Goal: Transaction & Acquisition: Purchase product/service

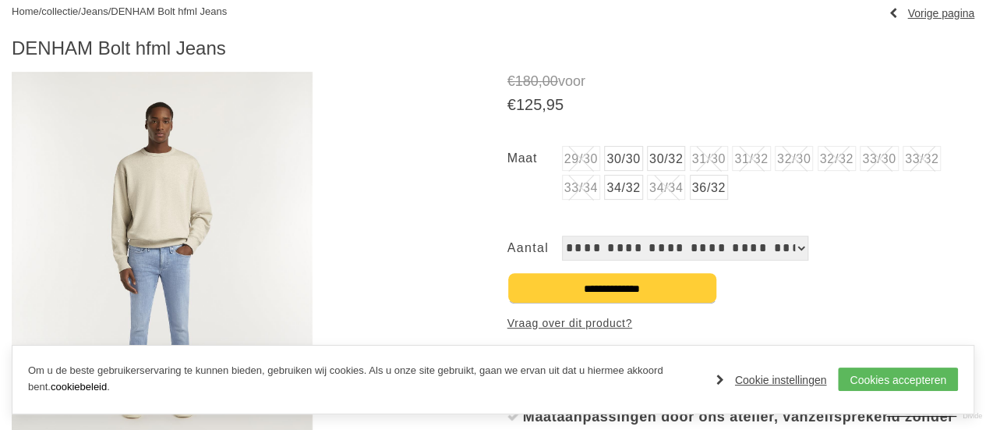
scroll to position [156, 0]
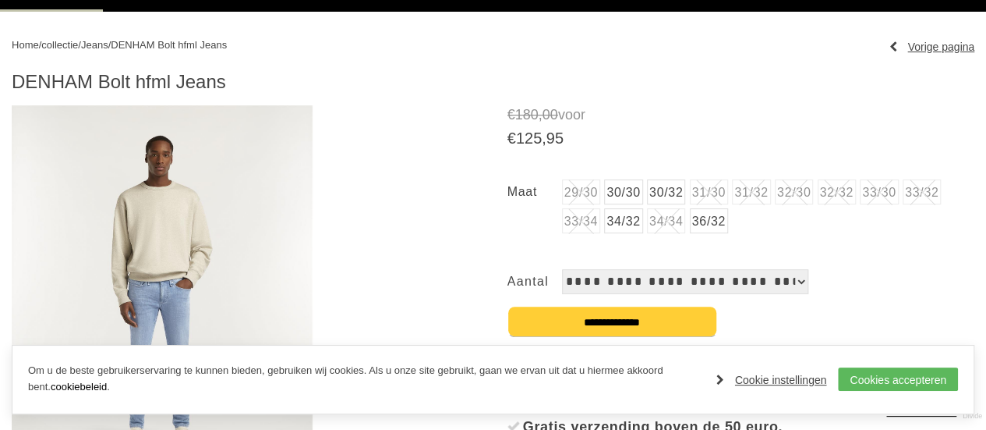
drag, startPoint x: 230, startPoint y: 85, endPoint x: 0, endPoint y: 77, distance: 230.1
copy h1 "DENHAM Bolt hfml Jeans"
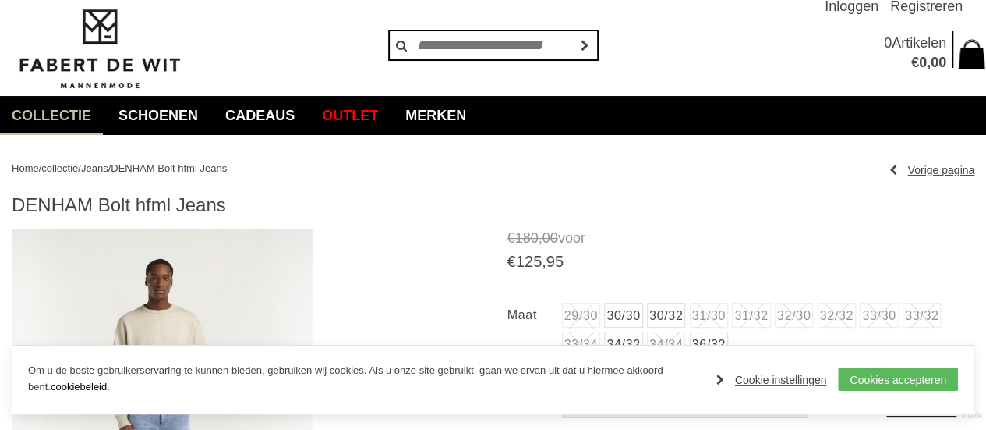
scroll to position [0, 0]
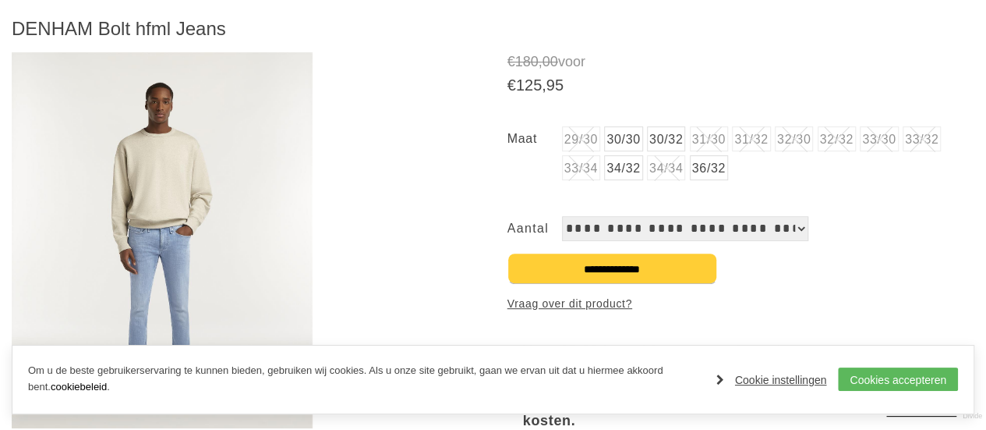
scroll to position [234, 0]
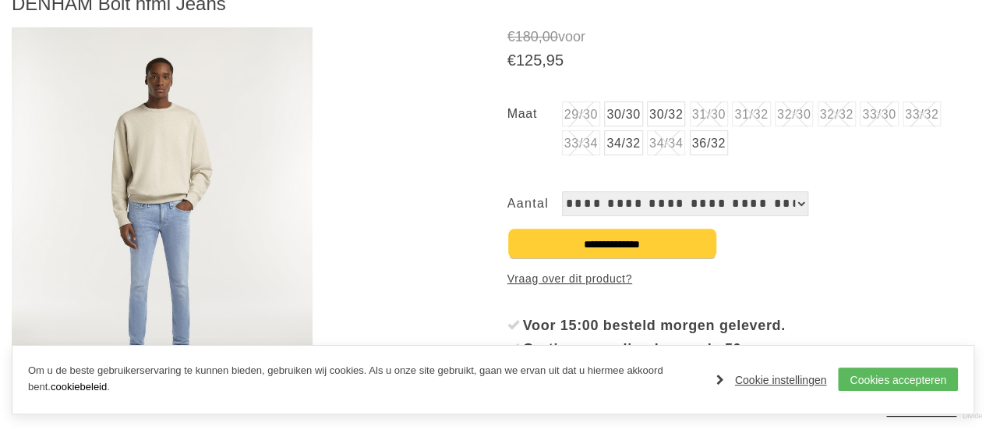
click at [739, 207] on select "**********" at bounding box center [685, 203] width 246 height 25
click at [902, 189] on div "29/30 30/30 30/32 31/30" at bounding box center [741, 155] width 467 height 122
